Goal: Task Accomplishment & Management: Manage account settings

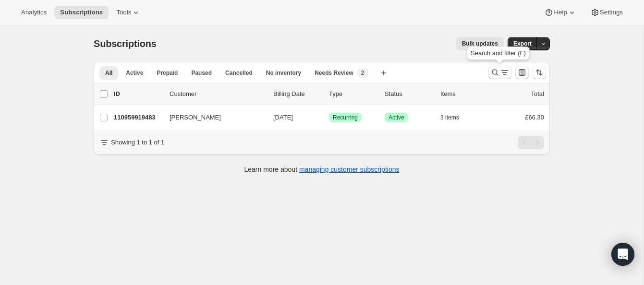
click at [495, 71] on icon "Search and filter results" at bounding box center [495, 73] width 10 height 10
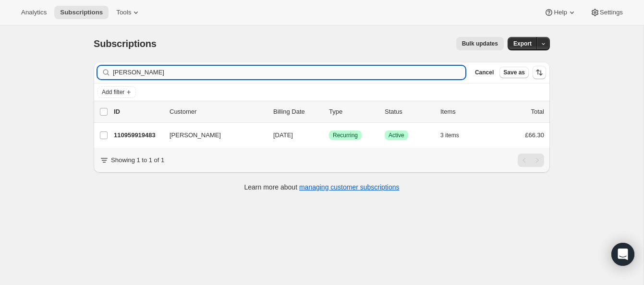
drag, startPoint x: 151, startPoint y: 72, endPoint x: 157, endPoint y: 74, distance: 7.1
click at [150, 72] on input "[PERSON_NAME]" at bounding box center [289, 72] width 352 height 13
drag, startPoint x: 150, startPoint y: 72, endPoint x: 97, endPoint y: 56, distance: 54.5
click at [97, 56] on div "Subscriptions. This page is ready Subscriptions Bulk updates More actions Bulk …" at bounding box center [321, 113] width 479 height 176
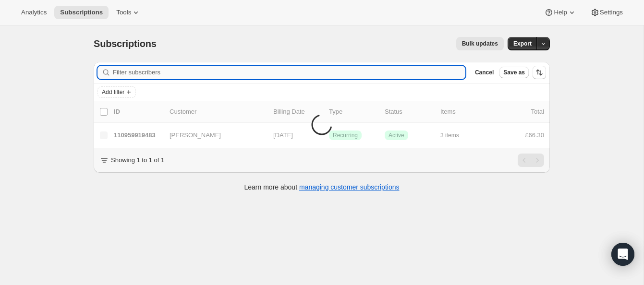
click at [134, 71] on input "Filter subscribers" at bounding box center [289, 72] width 352 height 13
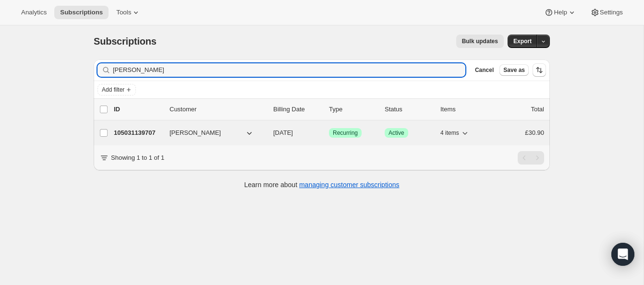
scroll to position [3, 0]
type input "[PERSON_NAME]"
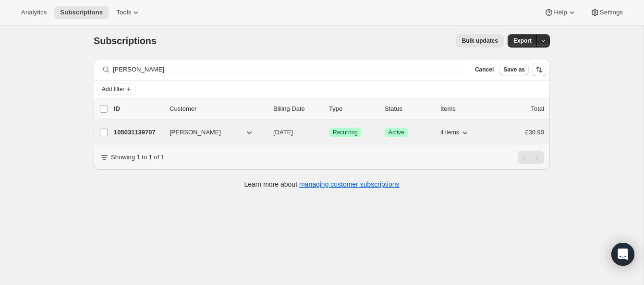
click at [123, 129] on p "105031139707" at bounding box center [138, 133] width 48 height 10
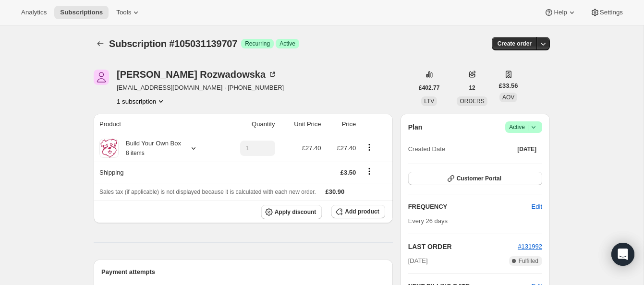
click at [521, 124] on span "Active |" at bounding box center [523, 127] width 29 height 10
click at [520, 145] on span "Pause subscription" at bounding box center [520, 146] width 53 height 7
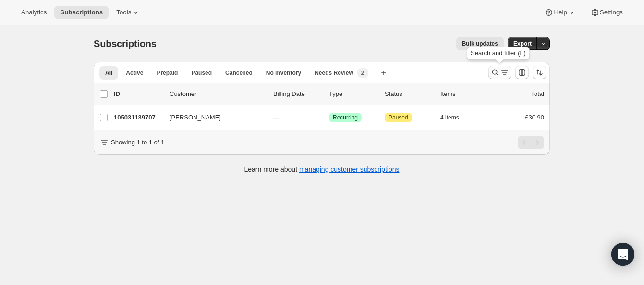
click at [494, 70] on icon "Search and filter results" at bounding box center [495, 73] width 6 height 6
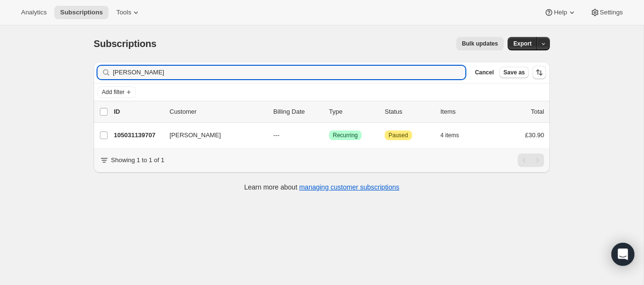
drag, startPoint x: 158, startPoint y: 73, endPoint x: 77, endPoint y: 67, distance: 81.4
click at [77, 69] on div "Subscriptions. This page is ready Subscriptions Bulk updates More actions Bulk …" at bounding box center [321, 167] width 643 height 285
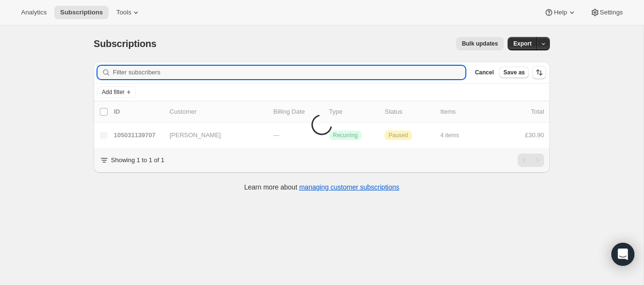
scroll to position [25, 0]
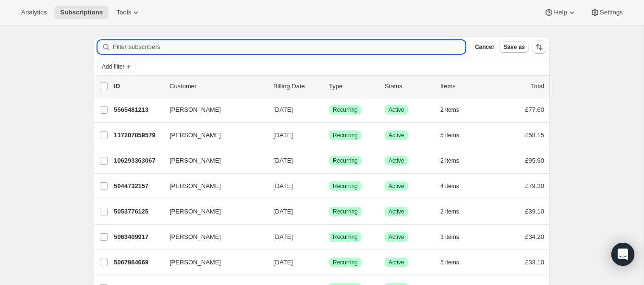
click at [131, 46] on input "Filter subscribers" at bounding box center [289, 46] width 352 height 13
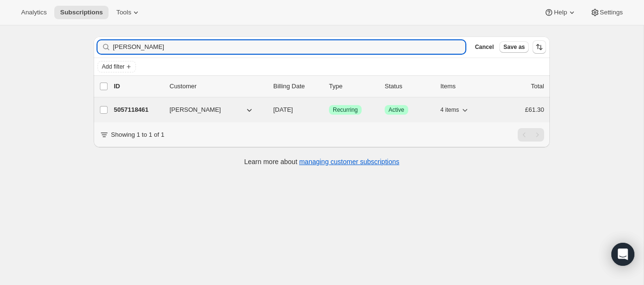
type input "Karen Corbett"
click at [141, 108] on p "5057118461" at bounding box center [138, 110] width 48 height 10
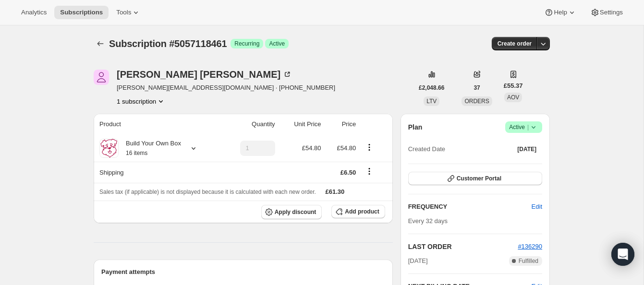
click at [521, 124] on span "Active |" at bounding box center [523, 127] width 29 height 10
click at [506, 165] on span "Cancel subscription" at bounding box center [521, 162] width 54 height 7
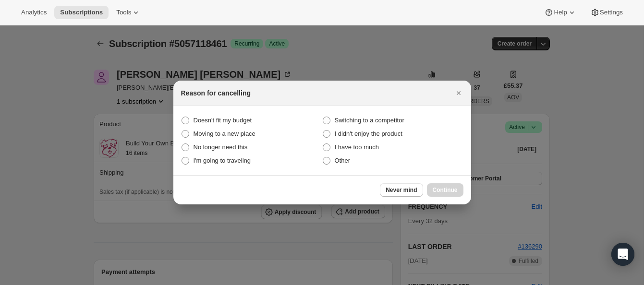
drag, startPoint x: 326, startPoint y: 163, endPoint x: 378, endPoint y: 171, distance: 52.6
click at [326, 162] on span ":rbv:" at bounding box center [327, 161] width 8 height 8
click at [323, 157] on input "Other" at bounding box center [323, 157] width 0 height 0
radio input "true"
click at [450, 186] on button "Continue" at bounding box center [445, 189] width 36 height 13
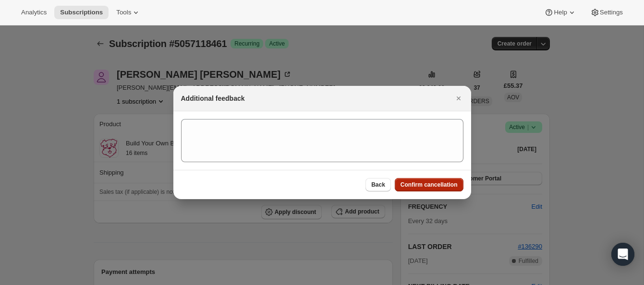
click at [450, 182] on span "Confirm cancellation" at bounding box center [428, 185] width 57 height 8
